Goal: Transaction & Acquisition: Book appointment/travel/reservation

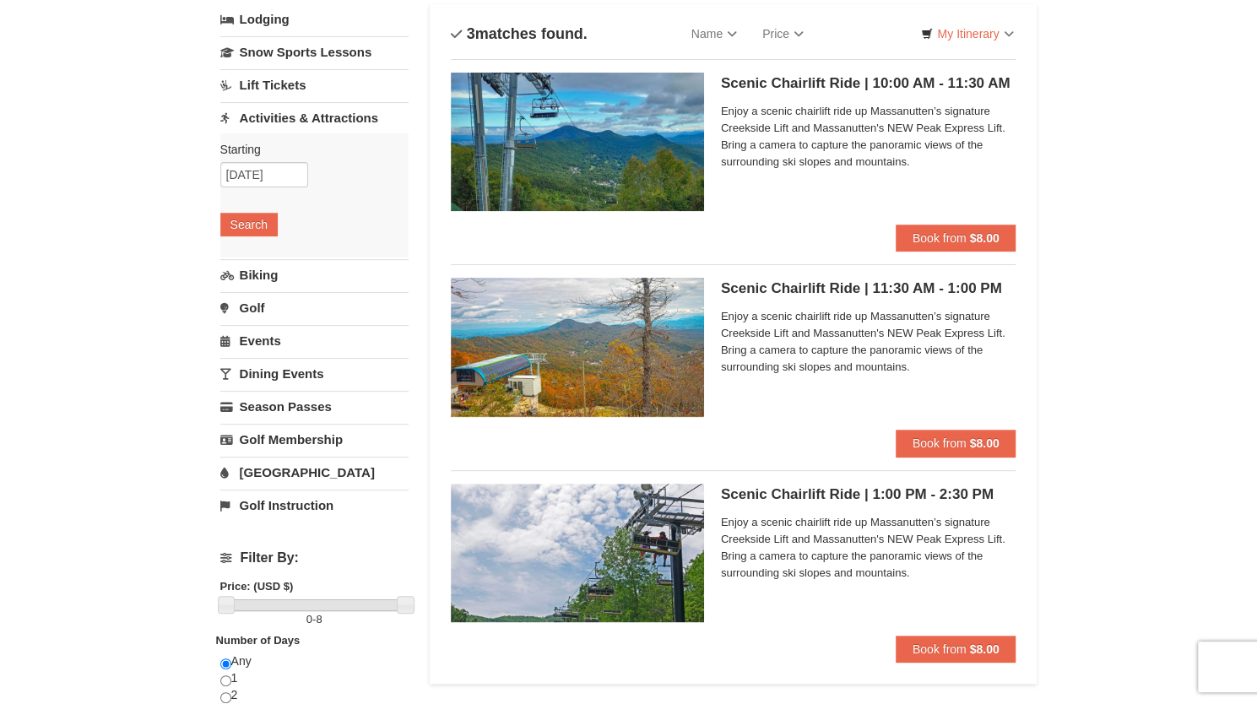
scroll to position [143, 0]
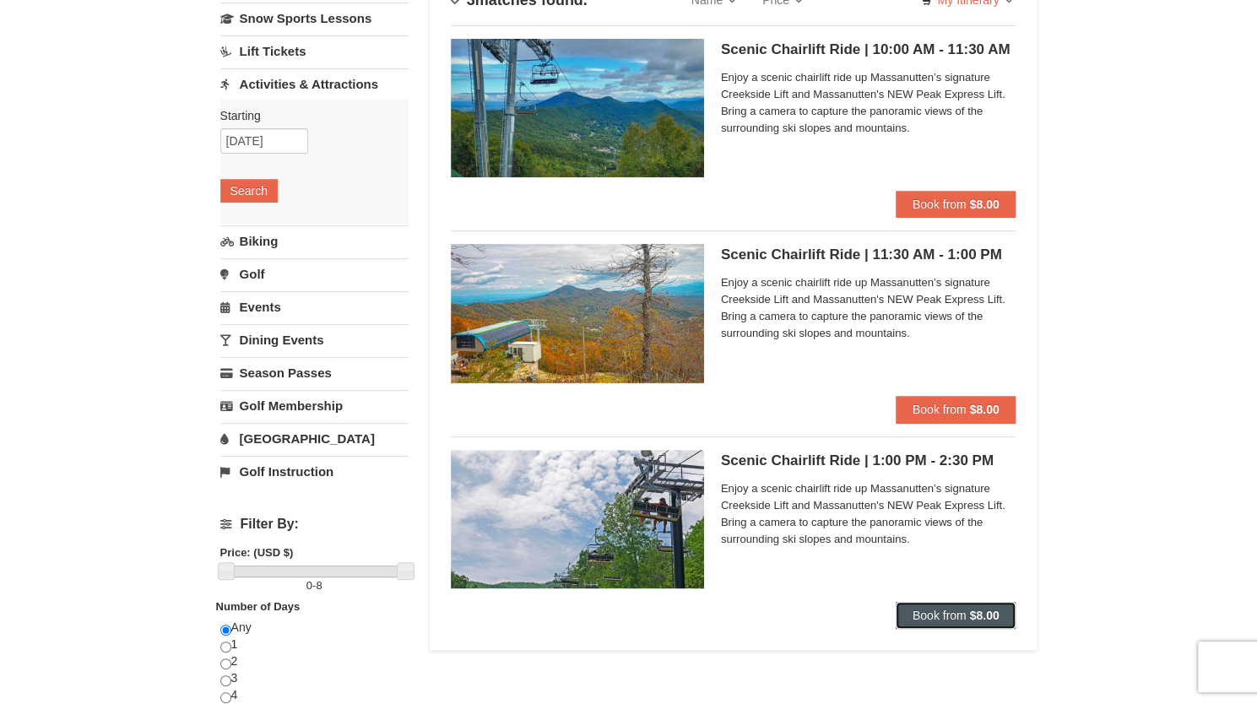
click at [923, 609] on span "Book from" at bounding box center [939, 616] width 54 height 14
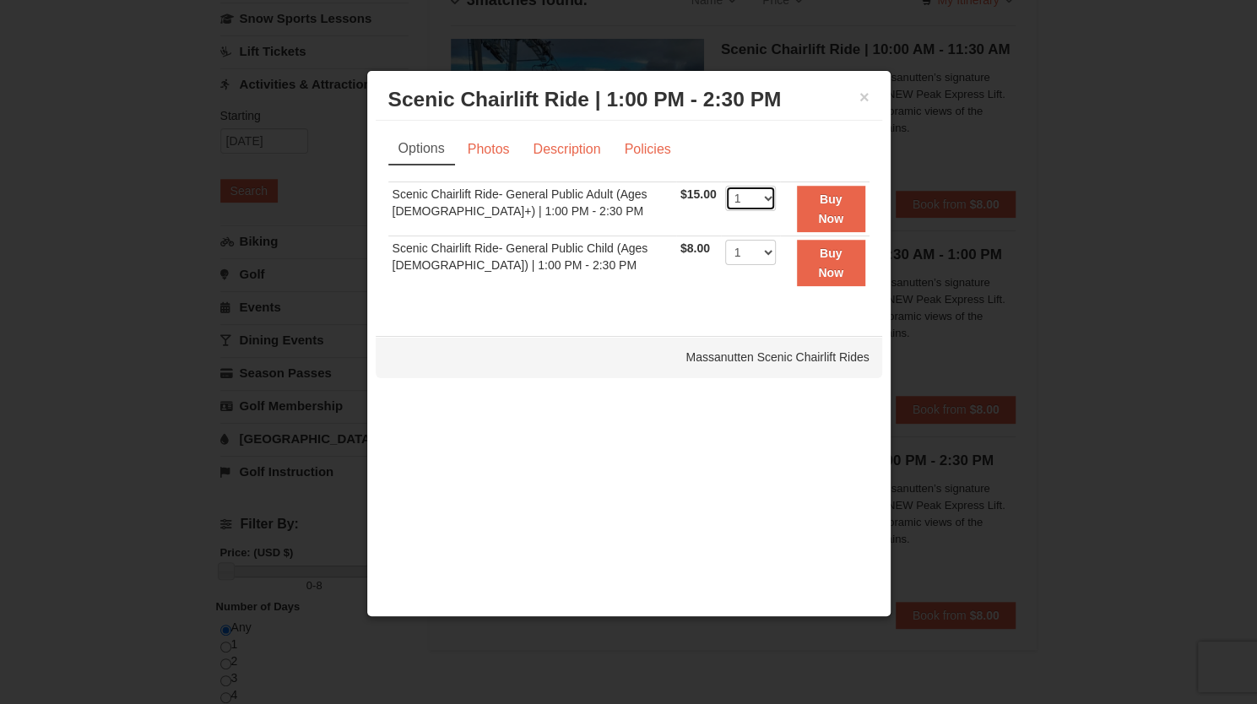
click at [758, 196] on select "1 2 3 4 5 6 7 8 9 10 11 12 13 14 15 16 17 18 19 20 21 22" at bounding box center [750, 198] width 51 height 25
select select "2"
click at [725, 186] on select "1 2 3 4 5 6 7 8 9 10 11 12 13 14 15 16 17 18 19 20 21 22" at bounding box center [750, 198] width 51 height 25
click at [498, 153] on link "Photos" at bounding box center [489, 149] width 64 height 32
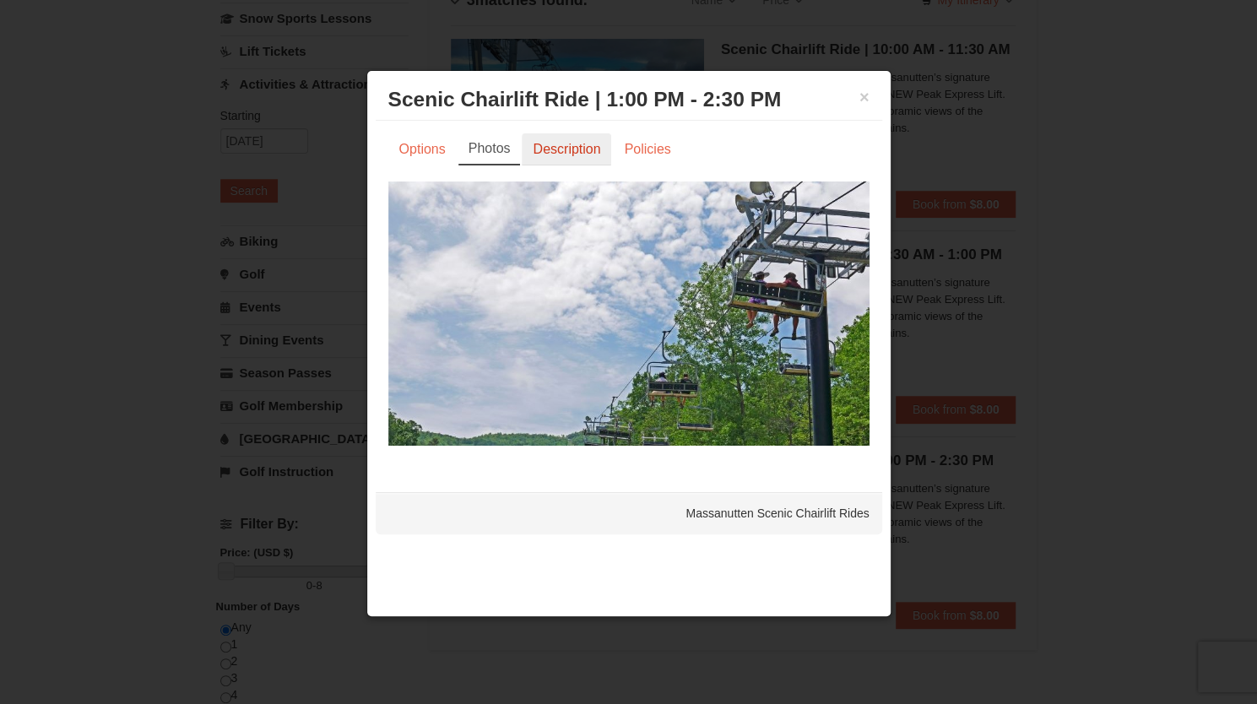
click at [570, 158] on link "Description" at bounding box center [566, 149] width 89 height 32
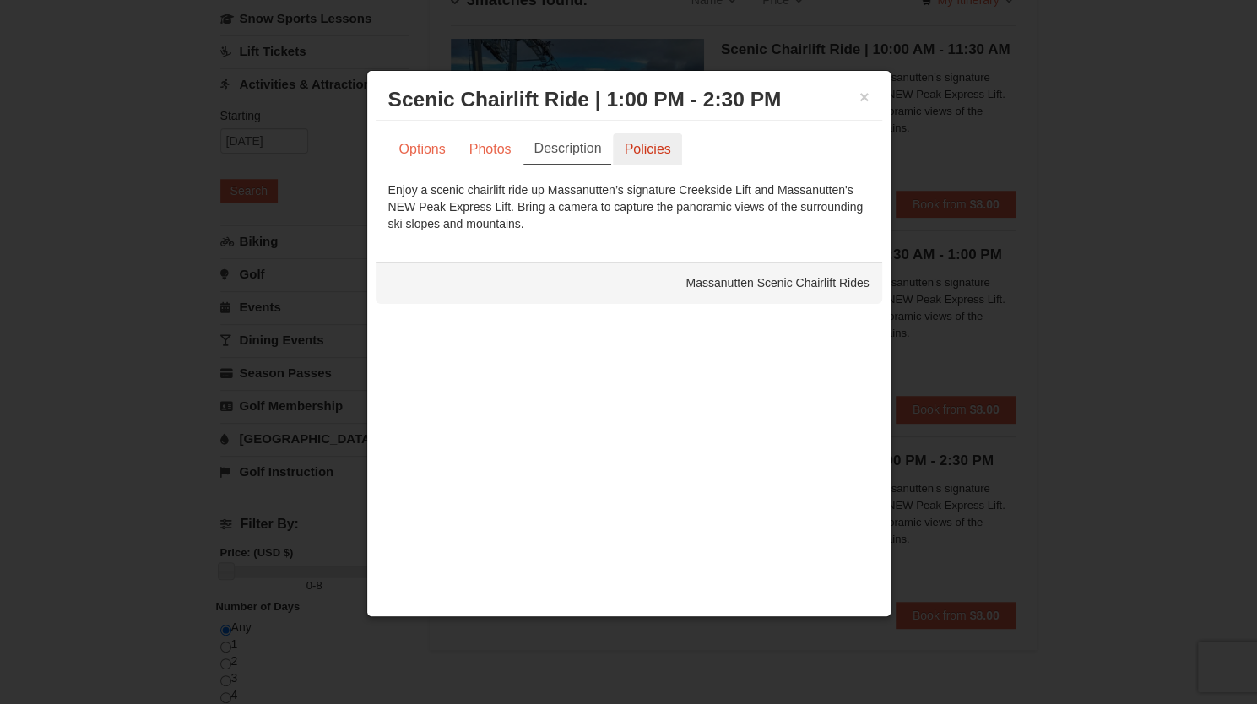
click at [647, 149] on link "Policies" at bounding box center [647, 149] width 68 height 32
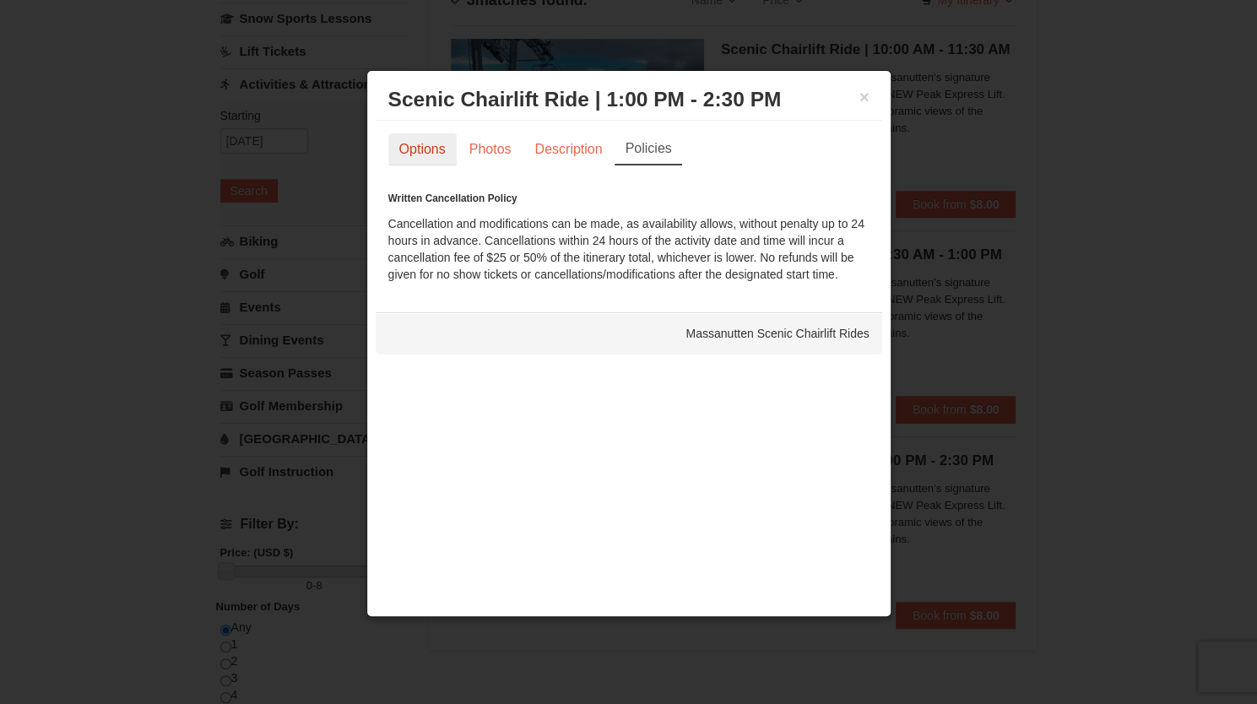
click at [423, 156] on link "Options" at bounding box center [422, 149] width 68 height 32
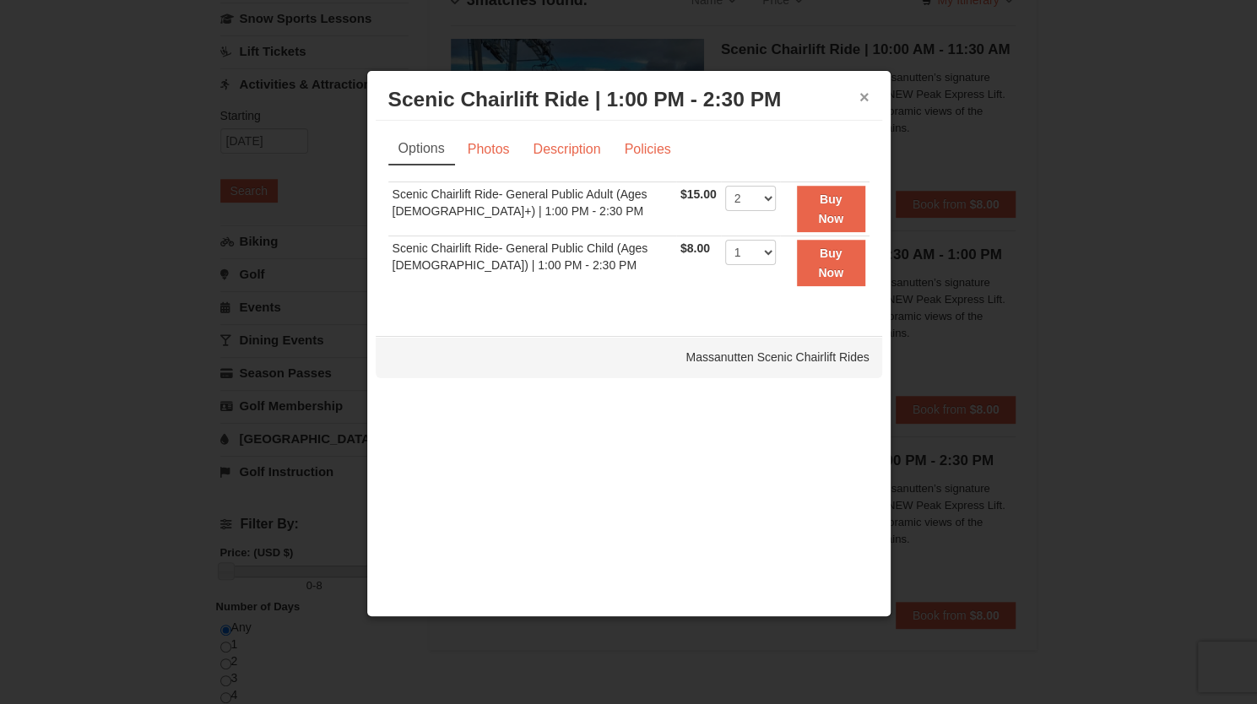
click at [864, 99] on button "×" at bounding box center [864, 97] width 10 height 17
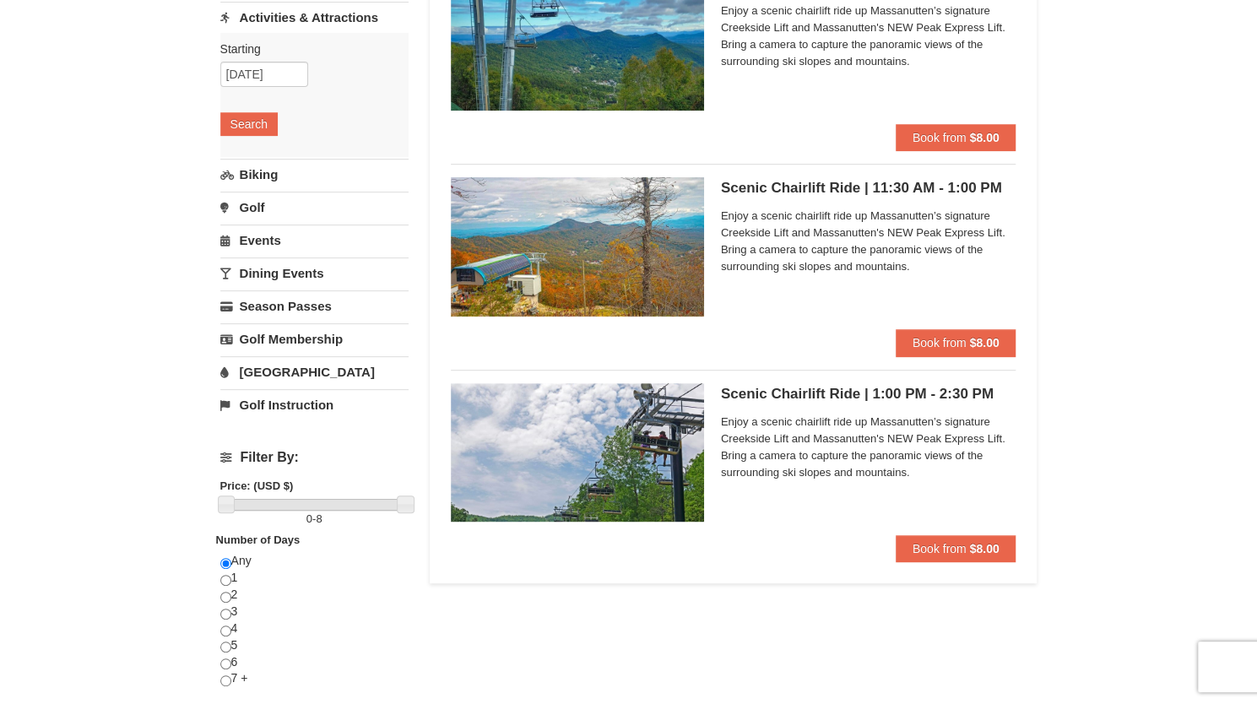
scroll to position [0, 0]
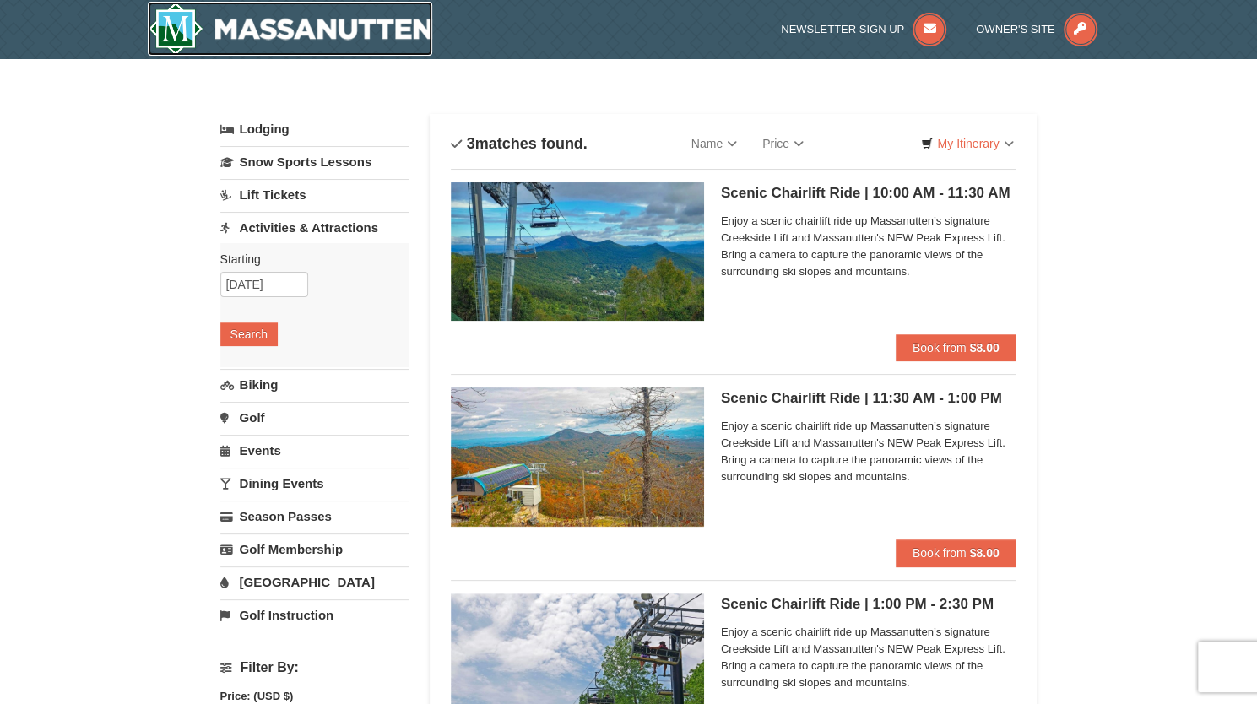
click at [342, 36] on img at bounding box center [290, 29] width 285 height 54
